Goal: Navigation & Orientation: Find specific page/section

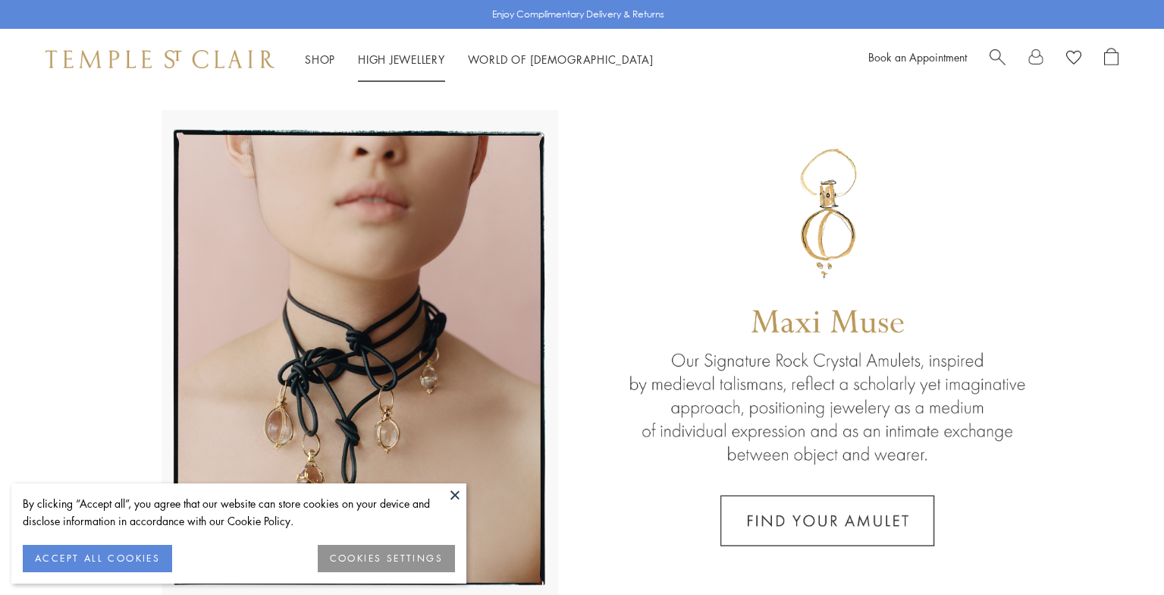
click at [435, 61] on link "High Jewellery High Jewellery" at bounding box center [401, 59] width 87 height 15
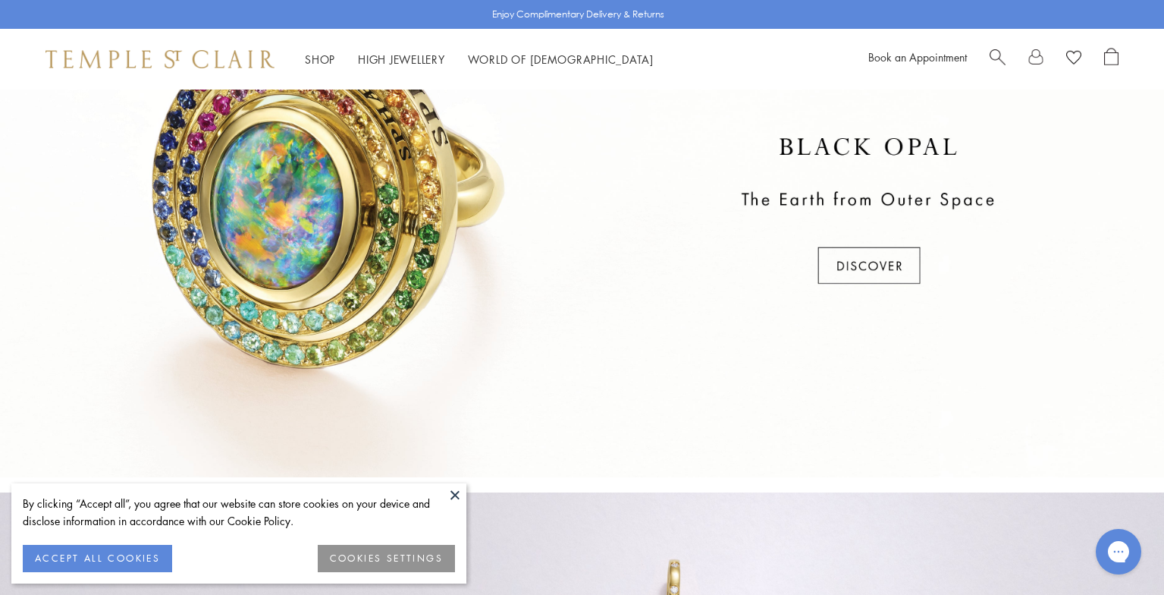
scroll to position [749, 0]
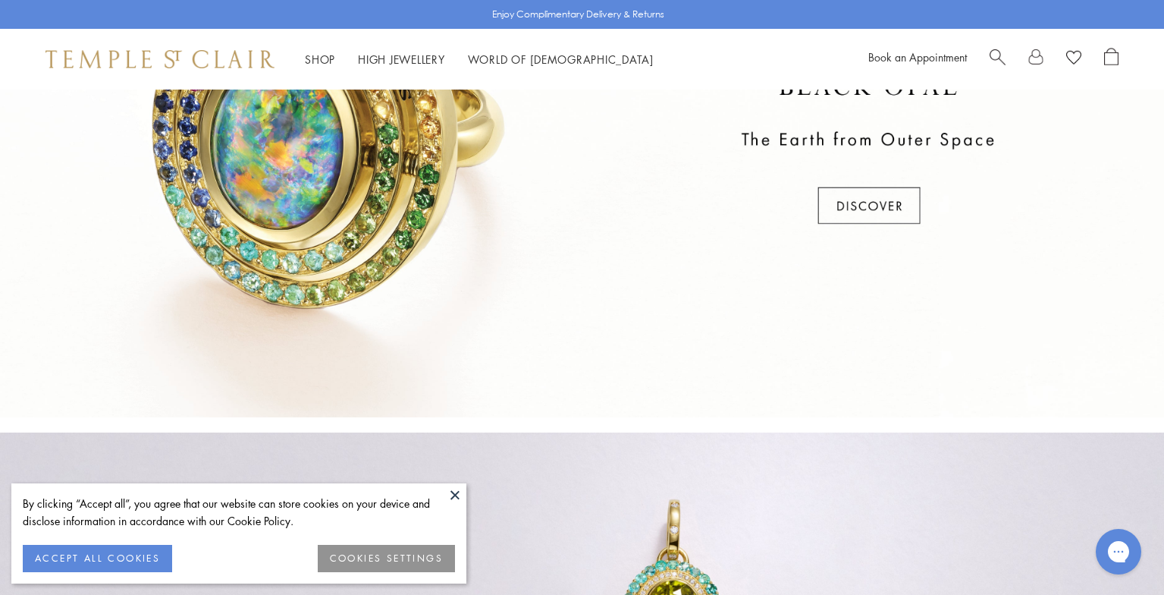
click at [459, 493] on button at bounding box center [455, 494] width 23 height 23
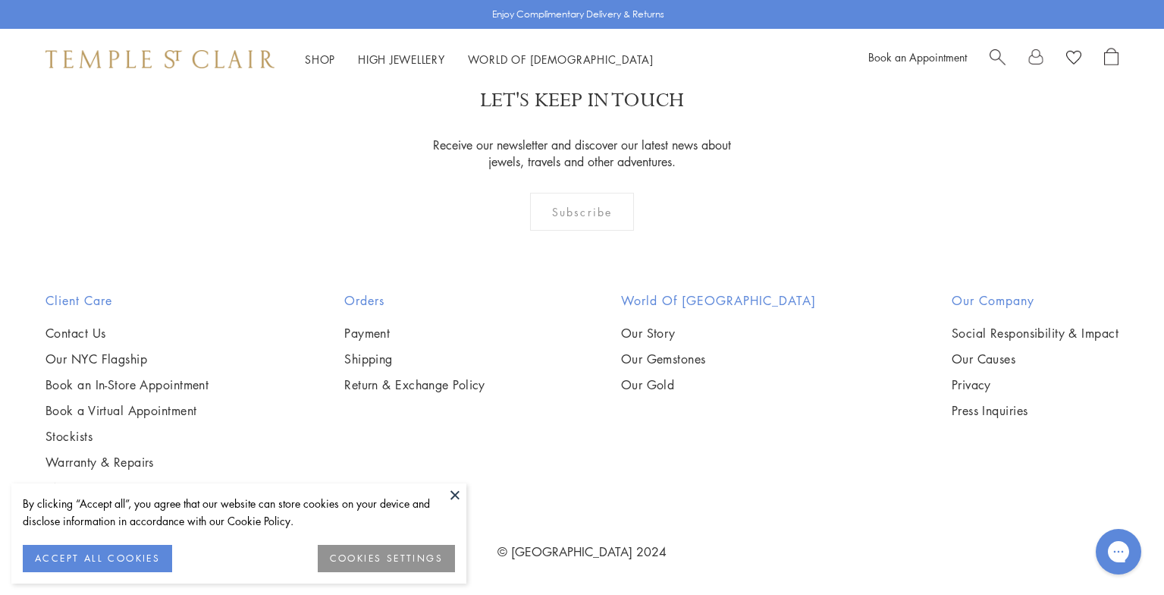
scroll to position [1759, 0]
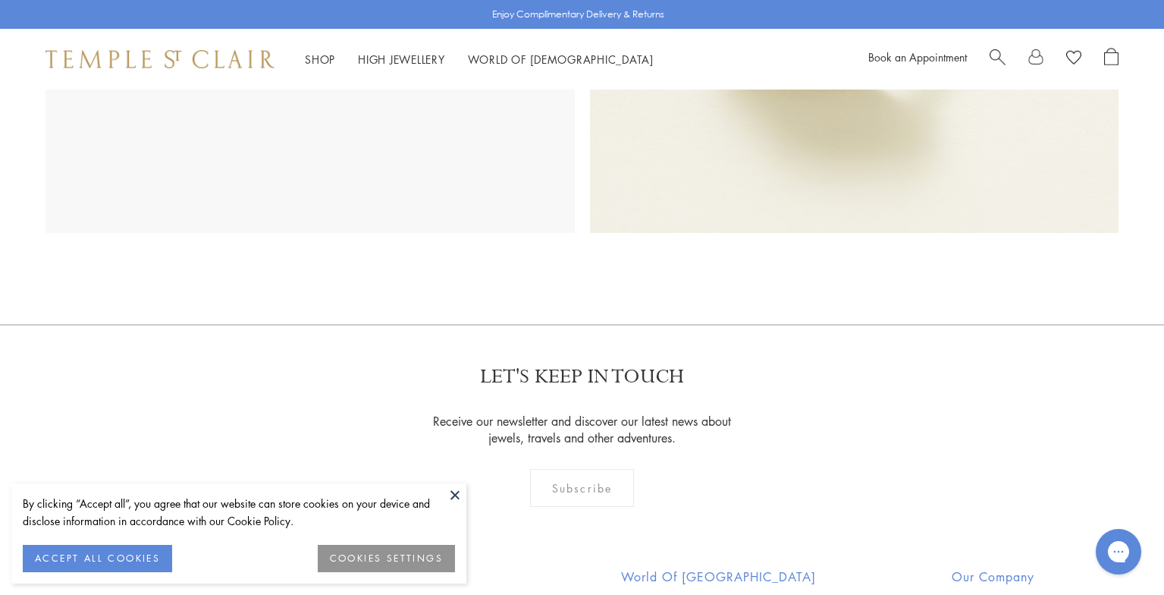
scroll to position [1601, 0]
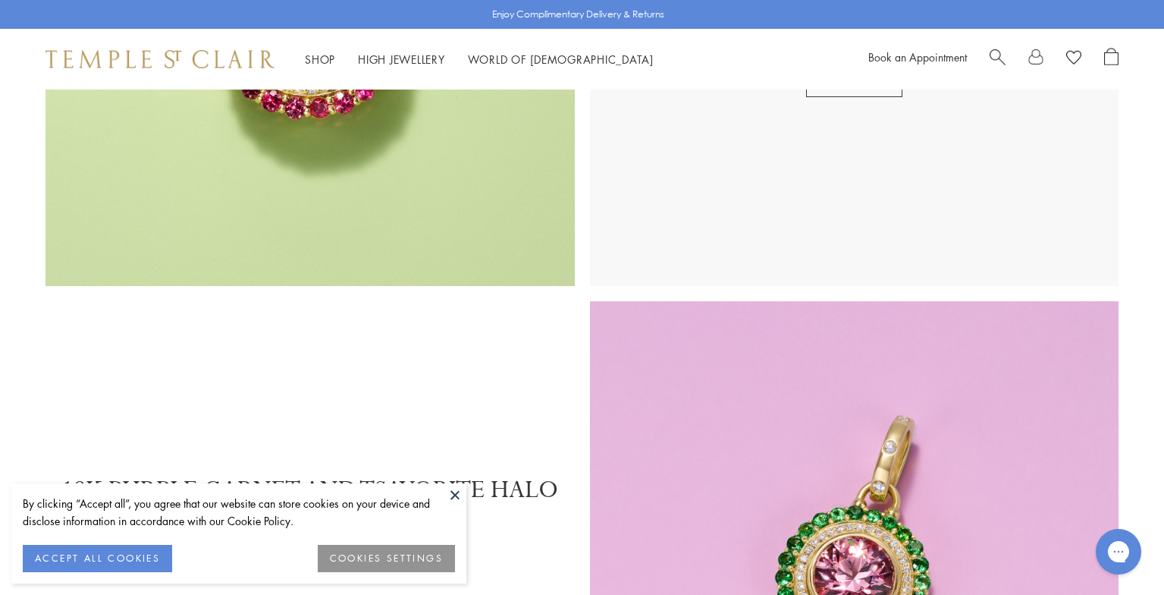
scroll to position [1455, 0]
